Goal: Task Accomplishment & Management: Manage account settings

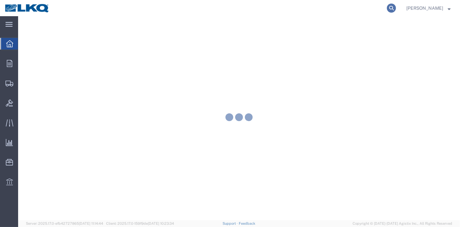
click at [393, 9] on icon at bounding box center [391, 8] width 9 height 9
click at [363, 12] on input "search" at bounding box center [288, 8] width 197 height 16
click at [351, 9] on input "search" at bounding box center [288, 8] width 197 height 16
paste input "56411931"
type input "56411931"
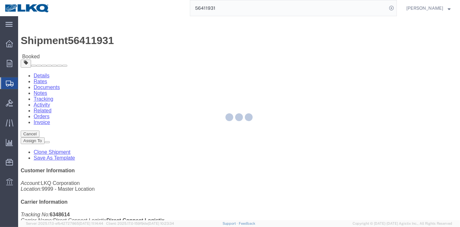
drag, startPoint x: 119, startPoint y: 27, endPoint x: 137, endPoint y: 43, distance: 24.3
click at [137, 43] on div at bounding box center [239, 118] width 442 height 204
click at [139, 41] on div at bounding box center [239, 118] width 442 height 204
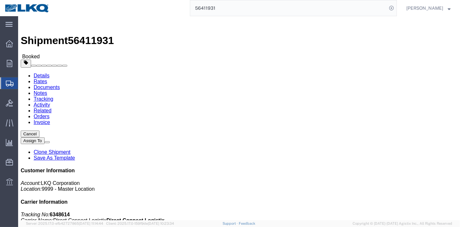
click link "Tracking"
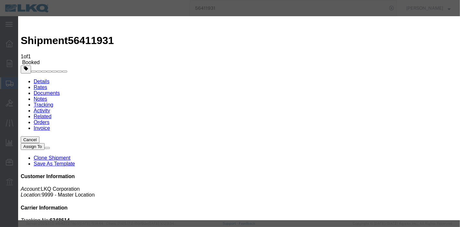
type input "[DATE]"
type input "8:00 PM"
select select "DELIVRED"
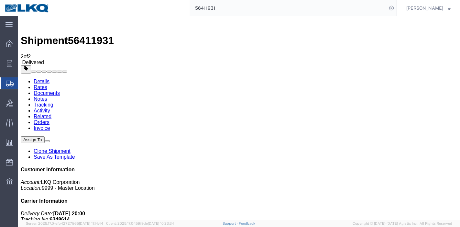
drag, startPoint x: 251, startPoint y: 22, endPoint x: 113, endPoint y: 19, distance: 137.9
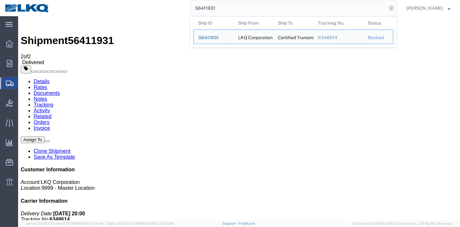
paste input "6100"
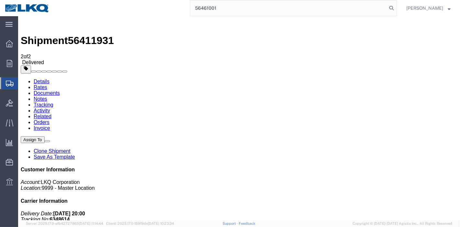
type input "56461001"
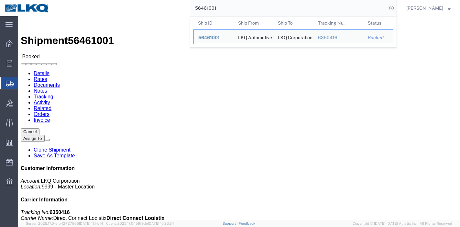
drag, startPoint x: 95, startPoint y: 3, endPoint x: 122, endPoint y: 24, distance: 34.3
click link "Tracking"
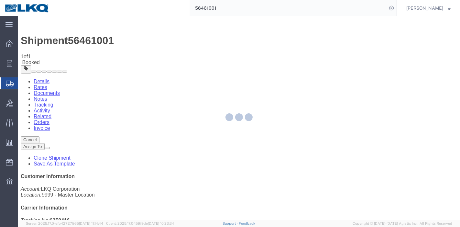
click at [312, 60] on div at bounding box center [239, 118] width 442 height 204
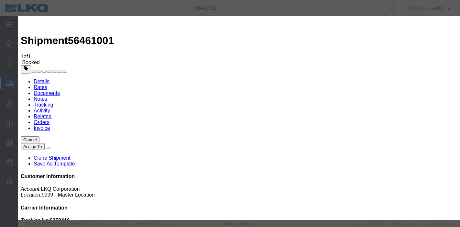
type input "[DATE]"
type input "8:00 PM"
select select "DELIVRED"
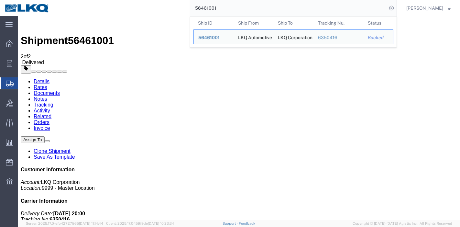
drag, startPoint x: 222, startPoint y: 6, endPoint x: 128, endPoint y: 11, distance: 94.6
click at [128, 11] on div "56461001 Ship ID Ship From Ship To Tracking Nu. Status Ship ID 56461001 Ship Fr…" at bounding box center [225, 8] width 343 height 16
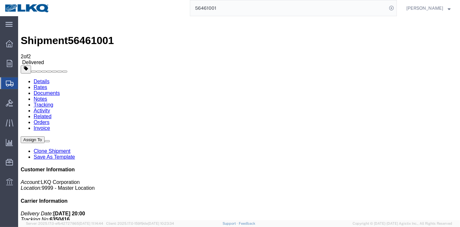
paste input "2393"
type input "56462393"
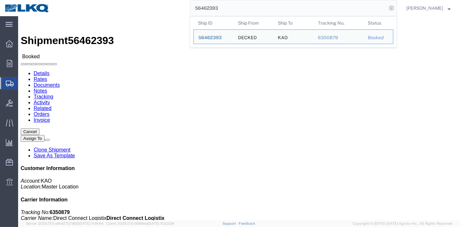
click link "Tracking"
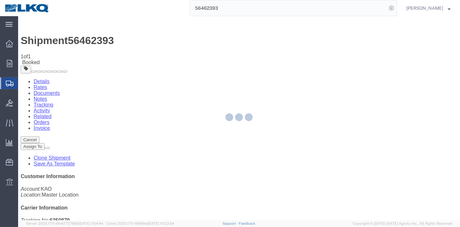
click at [302, 61] on div at bounding box center [239, 118] width 442 height 204
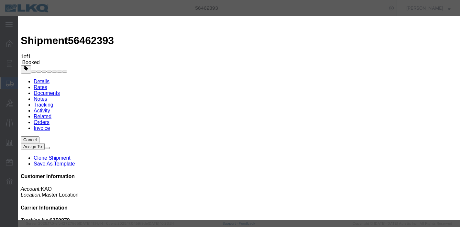
type input "[DATE]"
type input "8:00 PM"
select select "DELIVRED"
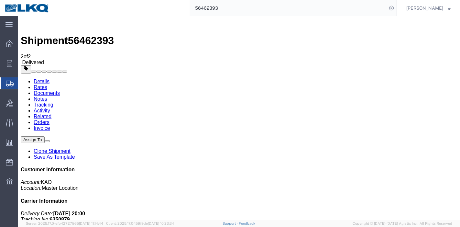
drag, startPoint x: 251, startPoint y: 22, endPoint x: 124, endPoint y: 21, distance: 127.2
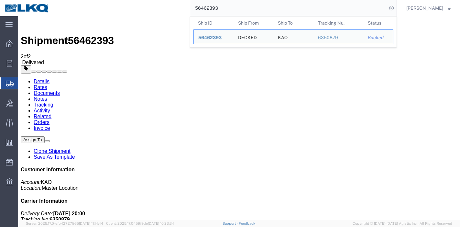
paste input "373971"
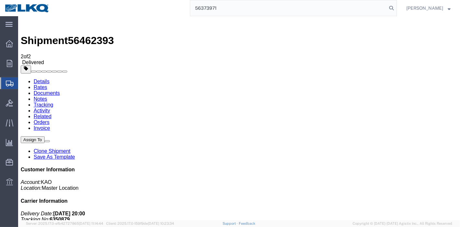
type input "56373971"
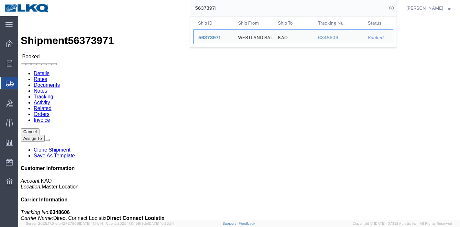
click link "Tracking"
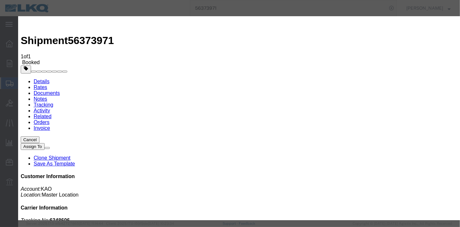
type input "[DATE]"
type input "8:00 PM"
select select "DELIVRED"
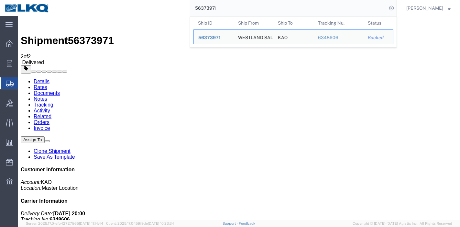
drag, startPoint x: 190, startPoint y: 29, endPoint x: 99, endPoint y: 20, distance: 91.8
paste input "467860"
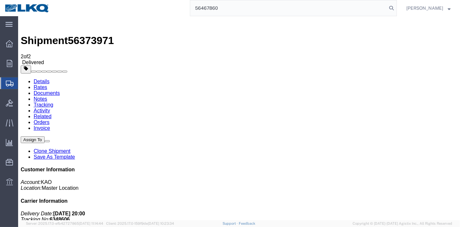
type input "56467860"
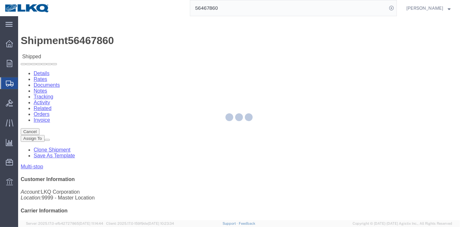
click at [137, 41] on div at bounding box center [239, 118] width 442 height 204
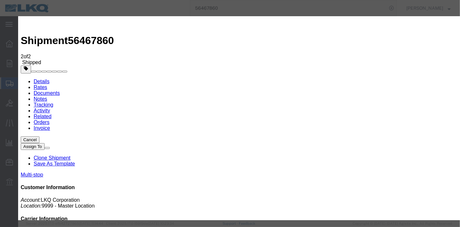
type input "[DATE]"
type input "8:00 PM"
select select "DELIVRED"
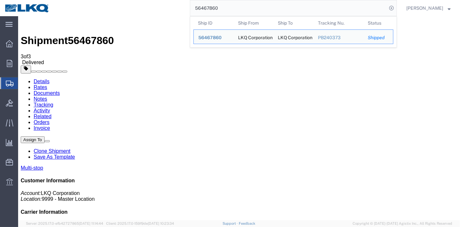
drag, startPoint x: 230, startPoint y: 8, endPoint x: 130, endPoint y: 8, distance: 100.7
click at [130, 8] on div "56467860 Ship ID Ship From Ship To Tracking Nu. Status Ship ID 56467860 Ship Fr…" at bounding box center [225, 8] width 343 height 16
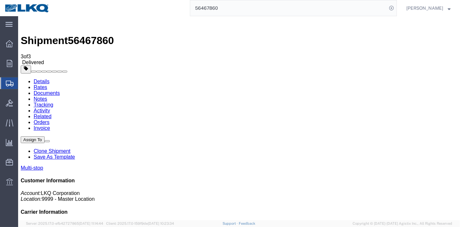
paste input "109467"
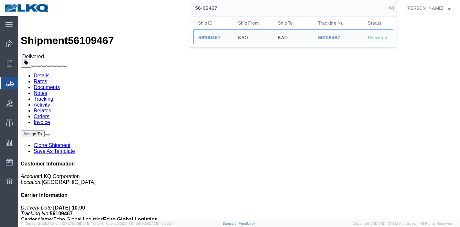
drag, startPoint x: 242, startPoint y: 7, endPoint x: 162, endPoint y: 12, distance: 80.4
click at [162, 12] on div "56109467 Ship ID Ship From Ship To Tracking Nu. Status Ship ID 56109467 Ship Fr…" at bounding box center [225, 8] width 343 height 16
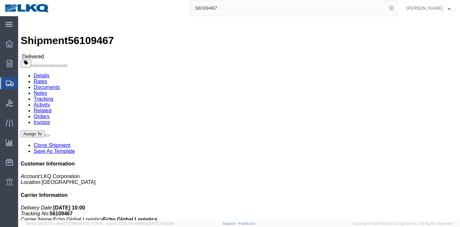
paste input "397540"
type input "56397540"
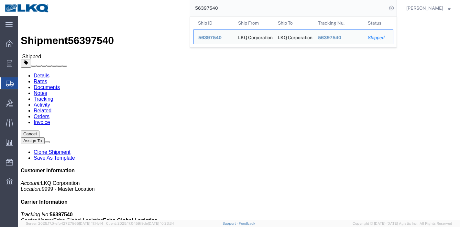
click link "Tracking"
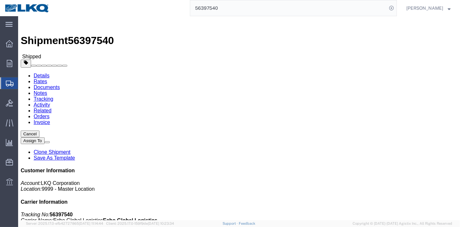
click div
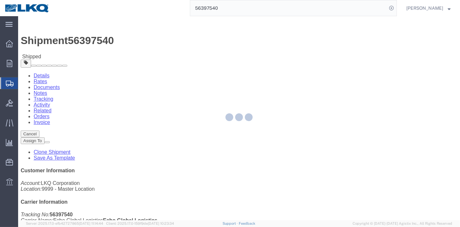
click at [138, 44] on div at bounding box center [239, 118] width 442 height 204
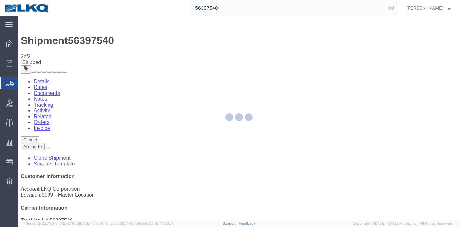
click at [300, 59] on div at bounding box center [239, 118] width 442 height 204
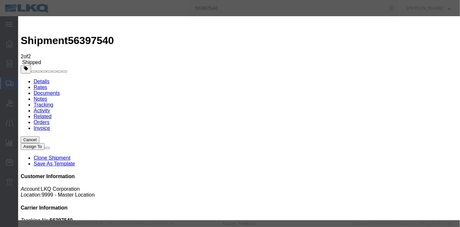
type input "[DATE]"
type input "8:00 PM"
select select "DELIVRED"
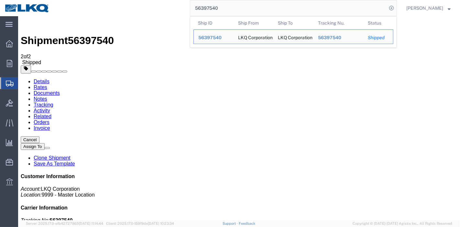
drag, startPoint x: 209, startPoint y: 2, endPoint x: 153, endPoint y: 13, distance: 56.7
click at [153, 13] on div "56397540 Ship ID Ship From Ship To Tracking Nu. Status Ship ID 56397540 Ship Fr…" at bounding box center [225, 8] width 343 height 16
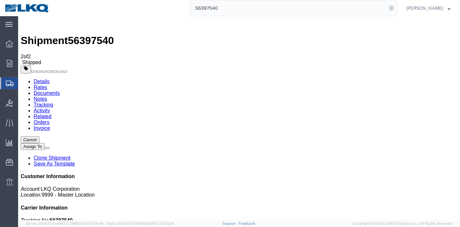
paste input "469287"
type input "56469287"
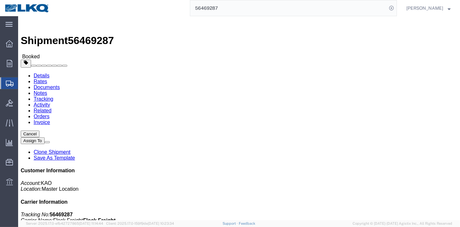
click link "Tracking"
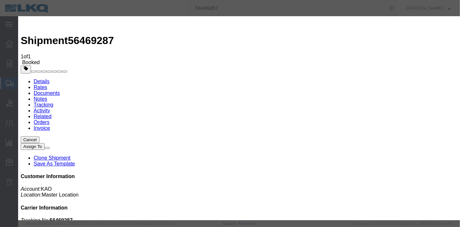
type input "[DATE]"
type input "8:00 PM"
select select "DELIVRED"
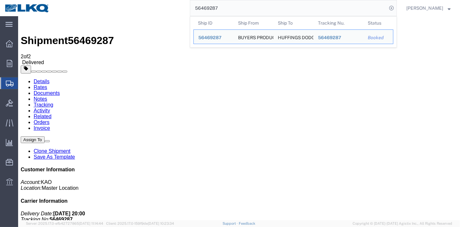
drag, startPoint x: 207, startPoint y: 3, endPoint x: 120, endPoint y: 3, distance: 87.7
click at [120, 3] on div "56469287 Ship ID Ship From Ship To Tracking Nu. Status Ship ID 56469287 Ship Fr…" at bounding box center [225, 8] width 343 height 16
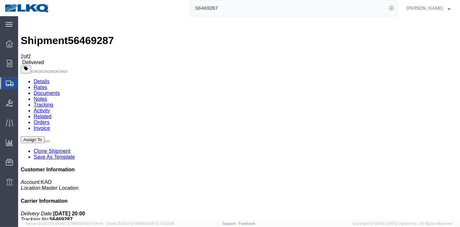
paste input "330526"
type input "56330526"
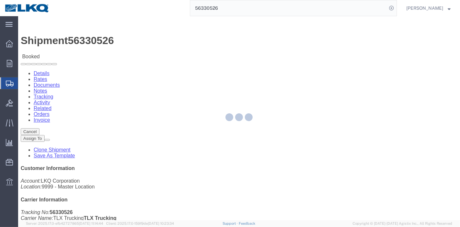
click at [138, 41] on div at bounding box center [239, 118] width 442 height 204
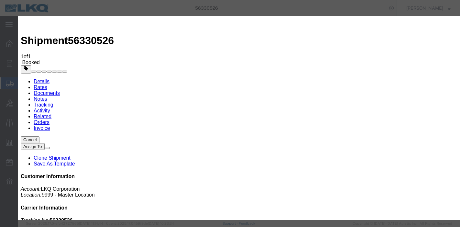
type input "[DATE]"
type input "8:00 PM"
select select "DELIVRED"
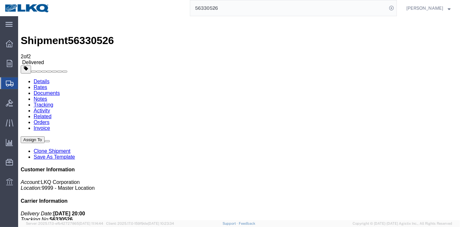
drag, startPoint x: 230, startPoint y: 8, endPoint x: 140, endPoint y: 8, distance: 90.6
click at [140, 8] on div "56330526" at bounding box center [225, 8] width 343 height 16
paste input "414780"
type input "56414780"
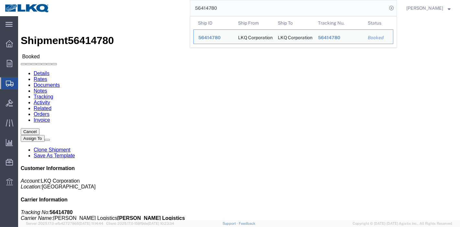
click link "Tracking"
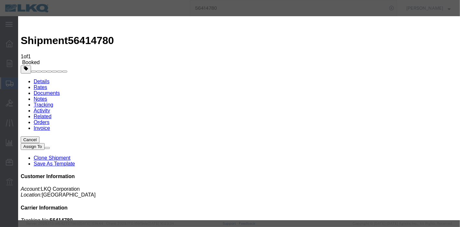
type input "[DATE]"
type input "8:00 PM"
select select "DELIVRED"
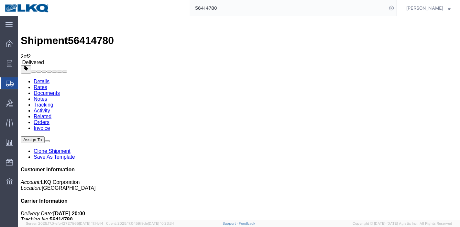
drag, startPoint x: 229, startPoint y: 9, endPoint x: 144, endPoint y: 8, distance: 84.8
click at [145, 8] on div "56414780" at bounding box center [225, 8] width 343 height 16
paste input "112118"
type input "56112118"
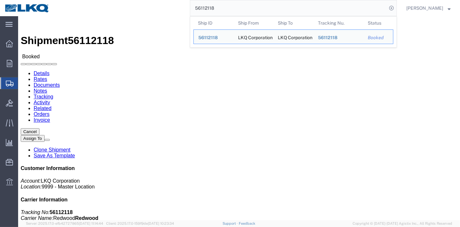
click link "Tracking"
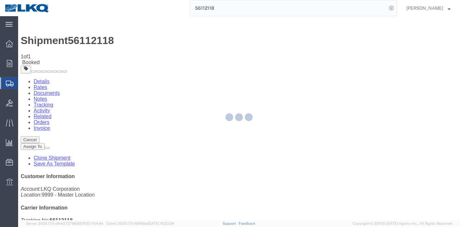
click at [305, 61] on div at bounding box center [239, 118] width 442 height 204
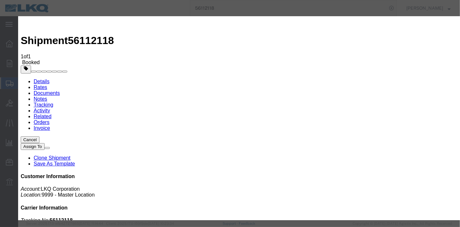
type input "[DATE]"
type input "8:00 PM"
select select "DELIVRED"
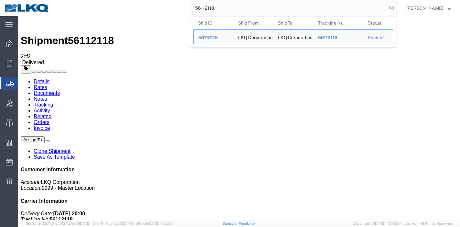
drag, startPoint x: 233, startPoint y: 12, endPoint x: 140, endPoint y: 15, distance: 93.9
click at [140, 15] on div "56112118 Ship ID Ship From Ship To Tracking Nu. Status Ship ID 56112118 Ship Fr…" at bounding box center [225, 8] width 343 height 16
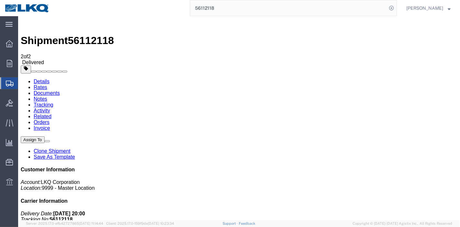
paste input "417164"
type input "56417164"
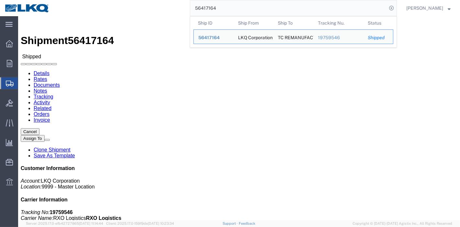
click link "Tracking"
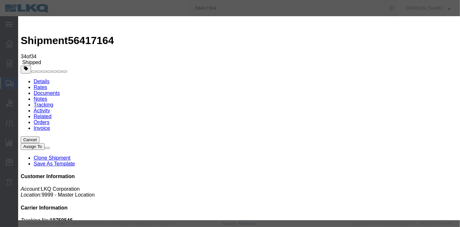
type input "[DATE]"
type input "8:00 PM"
select select "DELIVRED"
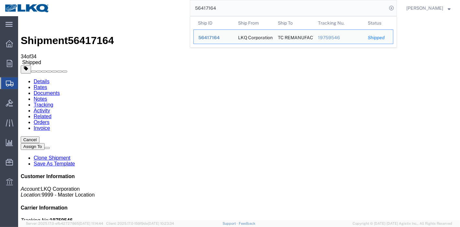
drag, startPoint x: 227, startPoint y: 7, endPoint x: 152, endPoint y: 16, distance: 76.0
click at [152, 16] on div "56417164 Ship ID Ship From Ship To Tracking Nu. Status Ship ID 56417164 Ship Fr…" at bounding box center [225, 8] width 343 height 16
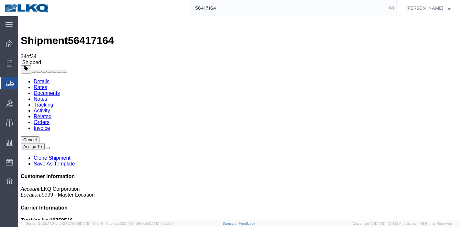
paste input "84703"
type input "56484703"
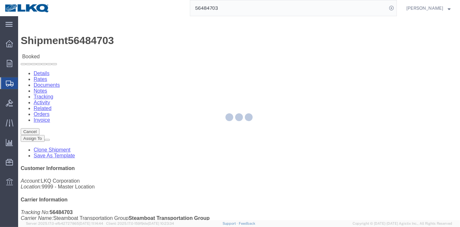
drag, startPoint x: 118, startPoint y: 26, endPoint x: 137, endPoint y: 42, distance: 24.3
click at [137, 42] on div at bounding box center [239, 118] width 442 height 204
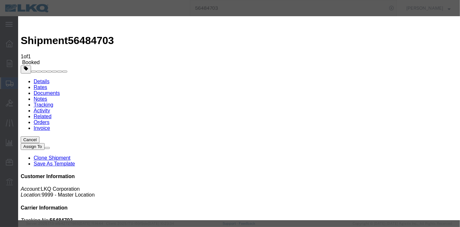
type input "[DATE]"
type input "8:00 PM"
select select "DELIVRED"
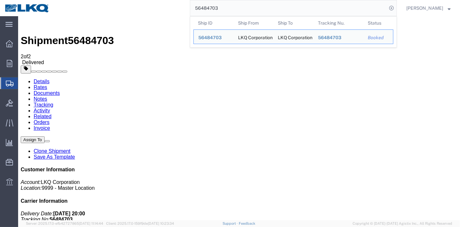
drag, startPoint x: 116, startPoint y: 9, endPoint x: 112, endPoint y: 9, distance: 3.9
click at [112, 9] on div "56484703 Ship ID Ship From Ship To Tracking Nu. Status Ship ID 56484703 Ship Fr…" at bounding box center [225, 8] width 343 height 16
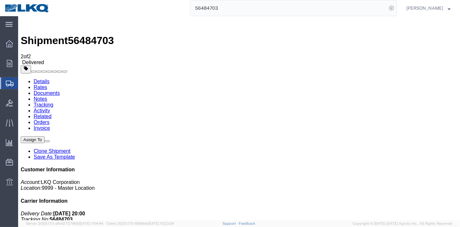
paste input "2314"
type input "56482314"
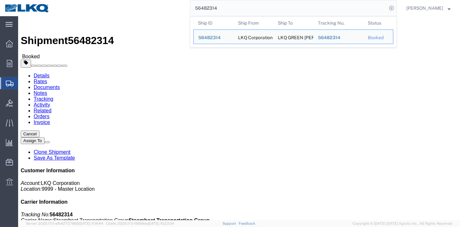
click link "Tracking"
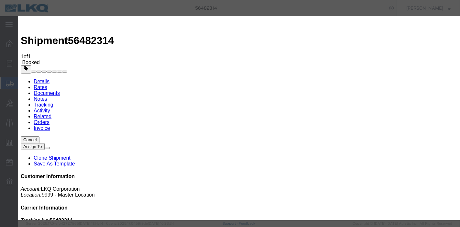
type input "[DATE]"
type input "8:00 PM"
select select "DELIVRED"
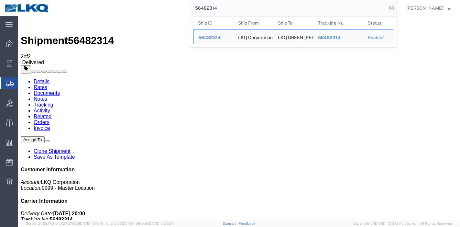
drag, startPoint x: 241, startPoint y: 10, endPoint x: 134, endPoint y: 10, distance: 106.8
click at [134, 10] on div "56482314 Ship ID Ship From Ship To Tracking Nu. Status Ship ID 56482314 Ship Fr…" at bounding box center [225, 8] width 343 height 16
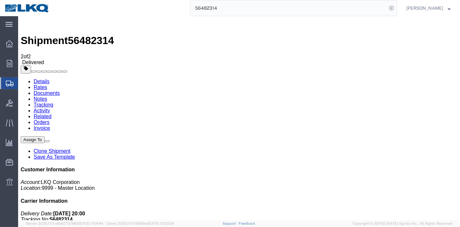
paste input "108148"
type input "56108148"
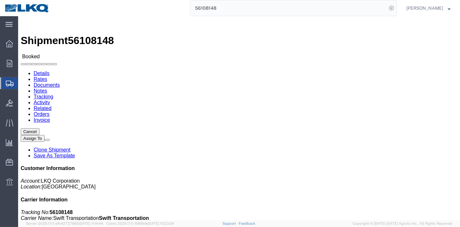
click link "Tracking"
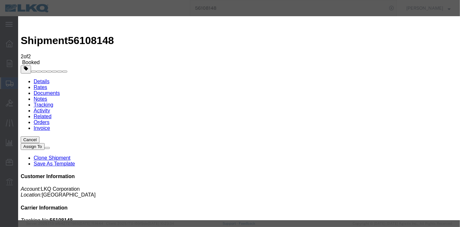
type input "[DATE]"
type input "8:00 PM"
select select "DELIVRED"
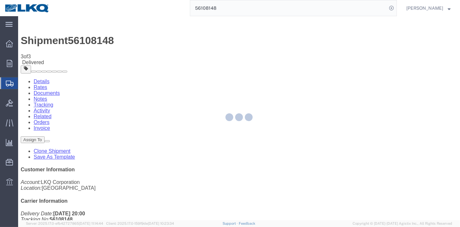
click at [227, 173] on div at bounding box center [239, 118] width 442 height 204
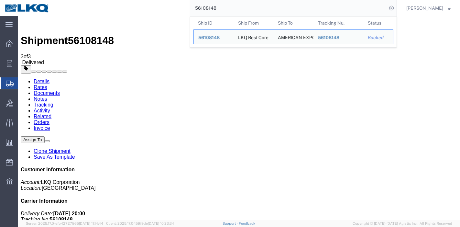
drag, startPoint x: 249, startPoint y: 26, endPoint x: 137, endPoint y: 18, distance: 112.0
paste input "386923"
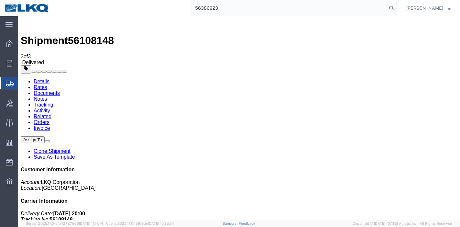
type input "56386923"
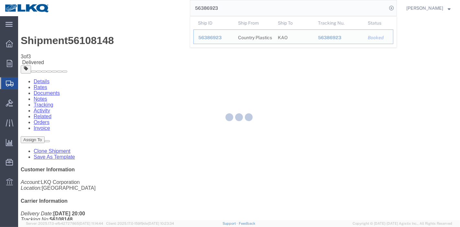
click at [18, 16] on div at bounding box center [18, 16] width 0 height 0
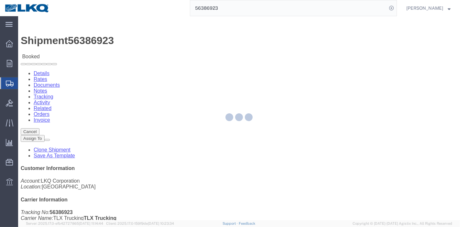
click at [139, 40] on div at bounding box center [239, 118] width 442 height 204
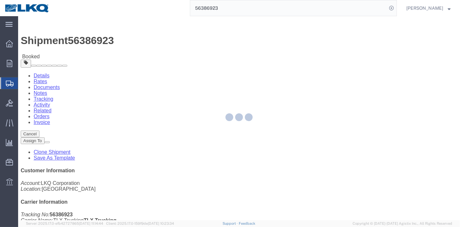
click at [141, 38] on div at bounding box center [239, 118] width 442 height 204
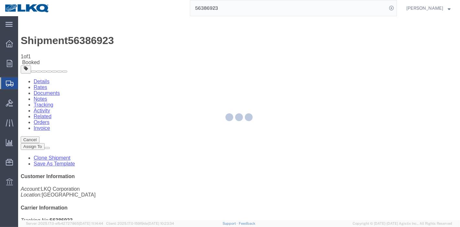
click at [308, 59] on div at bounding box center [239, 118] width 442 height 204
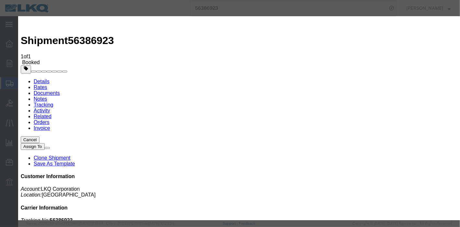
type input "[DATE]"
type input "8:00 PM"
select select "DELIVRED"
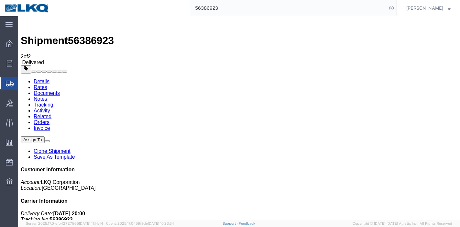
click at [149, 7] on div "56386923" at bounding box center [225, 8] width 343 height 16
paste input "44454"
type input "56444543"
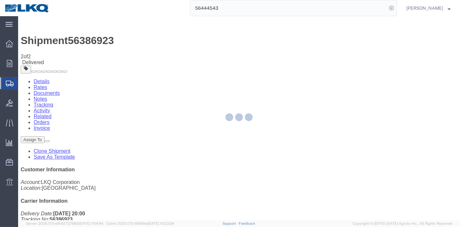
click at [18, 16] on div at bounding box center [18, 16] width 0 height 0
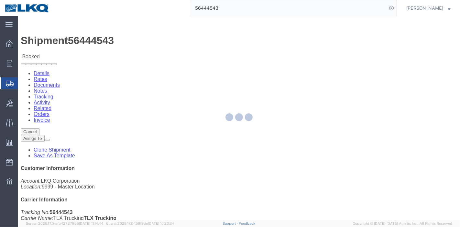
drag, startPoint x: 120, startPoint y: 26, endPoint x: 139, endPoint y: 42, distance: 24.5
click at [139, 42] on div at bounding box center [239, 118] width 442 height 204
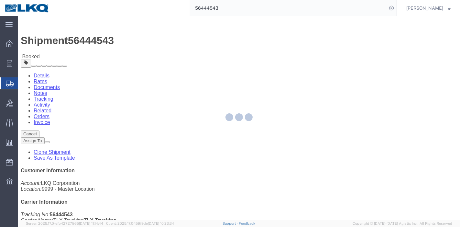
click at [140, 39] on div at bounding box center [239, 118] width 442 height 204
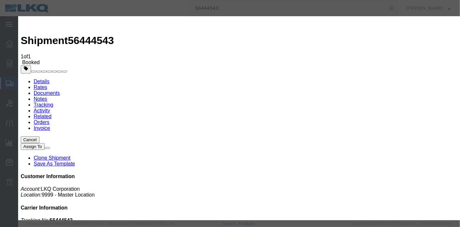
type input "[DATE]"
type input "8:00 PM"
select select "DELIVRED"
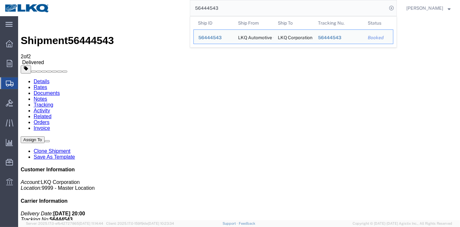
drag, startPoint x: 210, startPoint y: 9, endPoint x: 150, endPoint y: 9, distance: 60.9
click at [150, 9] on div "56444543 Ship ID Ship From Ship To Tracking Nu. Status Ship ID 56444543 Ship Fr…" at bounding box center [225, 8] width 343 height 16
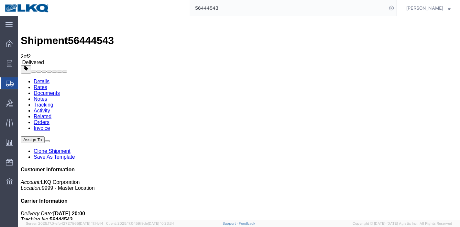
paste input "12307"
type input "56412307"
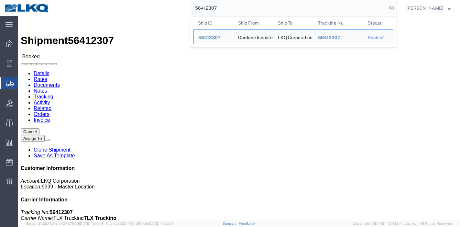
click link "Tracking"
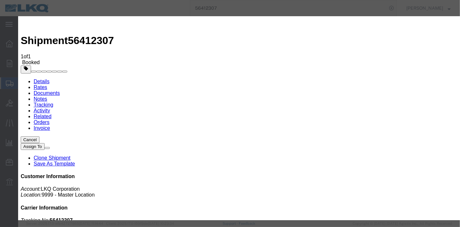
type input "[DATE]"
type input "8:00 PM"
select select "DELIVRED"
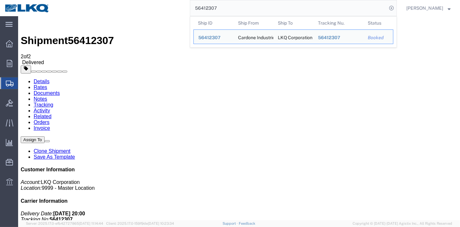
drag, startPoint x: 118, startPoint y: 11, endPoint x: 310, endPoint y: 7, distance: 192.3
click at [118, 11] on div "56412307 Ship ID Ship From Ship To Tracking Nu. Status Ship ID 56412307 Ship Fr…" at bounding box center [225, 8] width 343 height 16
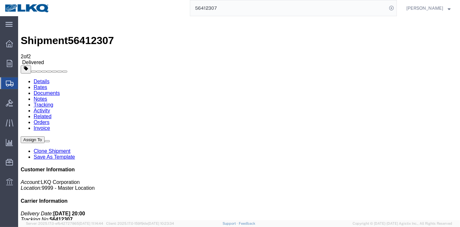
paste input "04250"
type input "56404250"
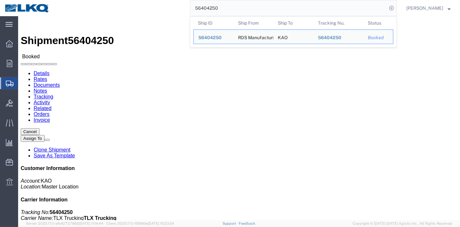
click link "Tracking"
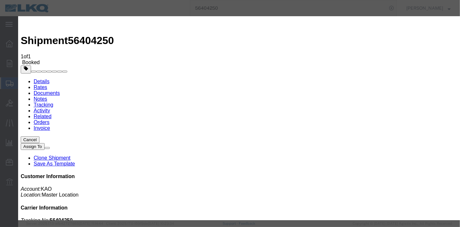
type input "[DATE]"
type input "8:00 PM"
select select "DELIVRED"
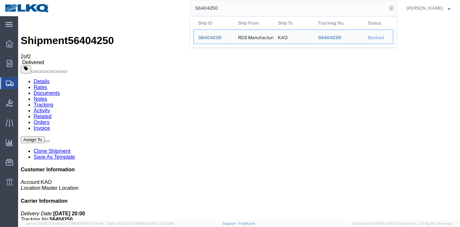
drag, startPoint x: 237, startPoint y: 11, endPoint x: 152, endPoint y: 12, distance: 84.8
click at [151, 11] on div "56404250 Ship ID Ship From Ship To Tracking Nu. Status Ship ID 56404250 Ship Fr…" at bounding box center [225, 8] width 343 height 16
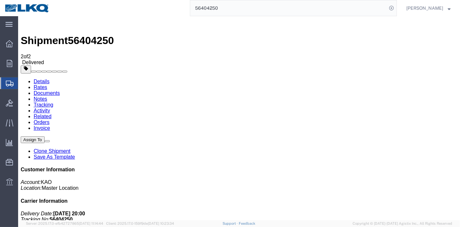
paste input "15881"
type input "56415881"
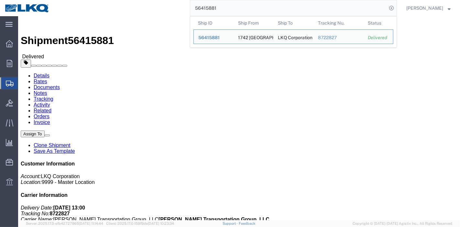
click div "Leg 1 - Truckload Vehicle 1: Standard Dry Van (53 Feet) Number of trucks: 1"
